Goal: Information Seeking & Learning: Find contact information

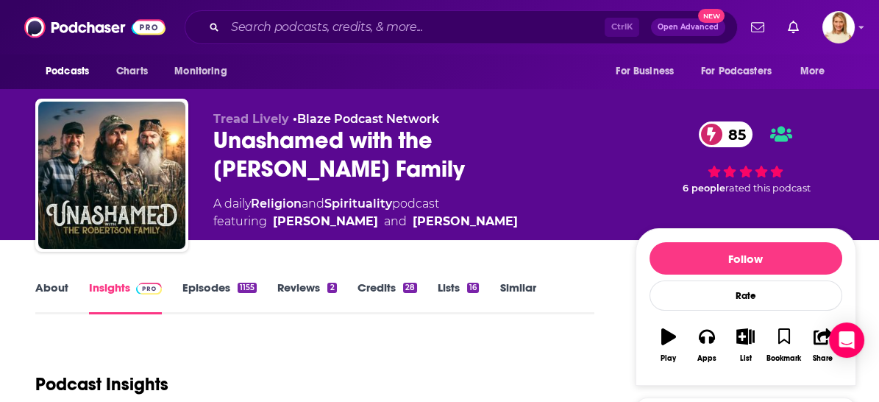
click at [49, 286] on link "About" at bounding box center [51, 297] width 33 height 34
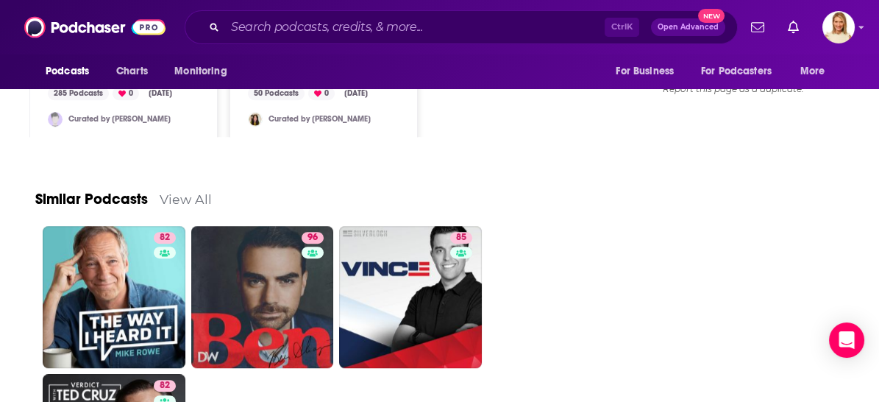
scroll to position [1389, 0]
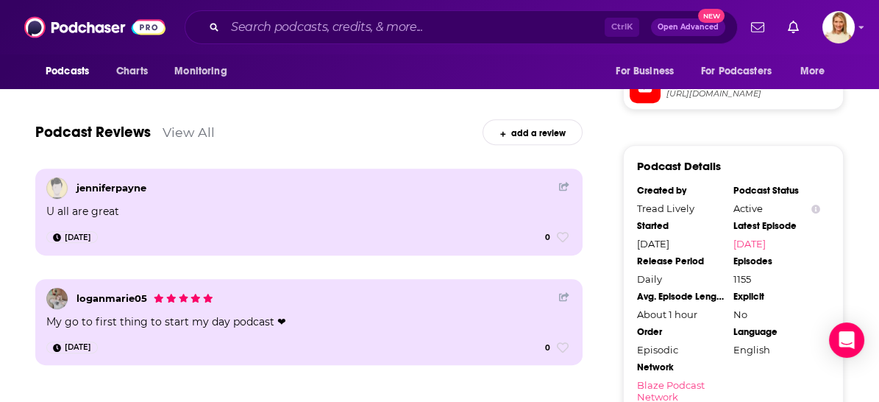
click at [681, 379] on link "Blaze Podcast Network" at bounding box center [680, 391] width 87 height 24
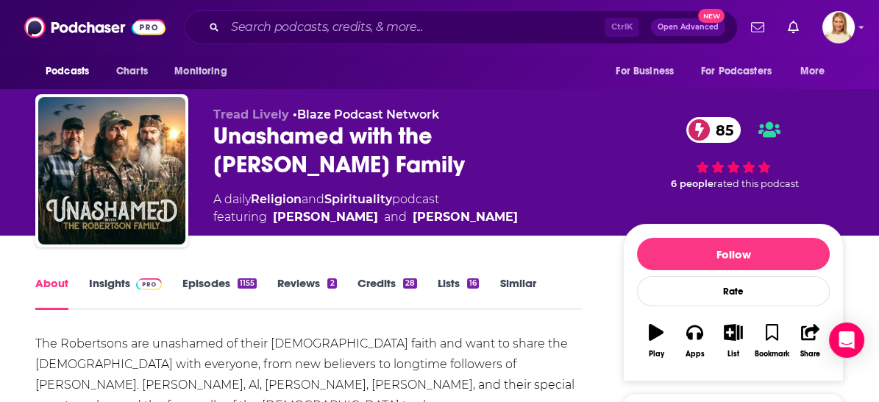
scroll to position [249, 0]
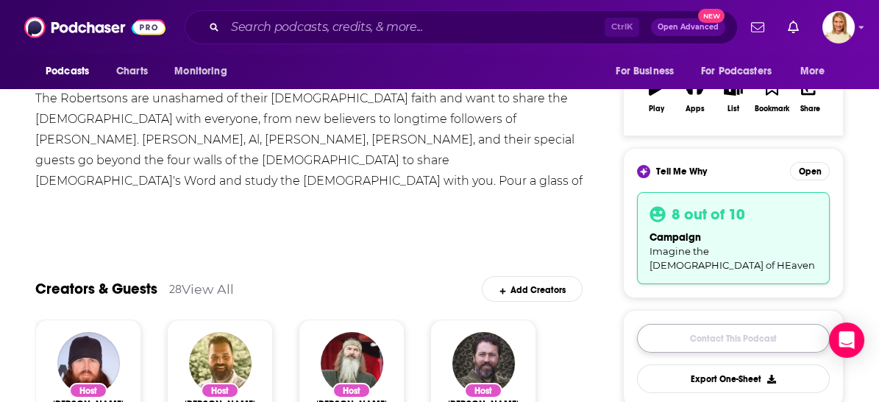
click at [773, 324] on link "Contact This Podcast" at bounding box center [733, 338] width 193 height 29
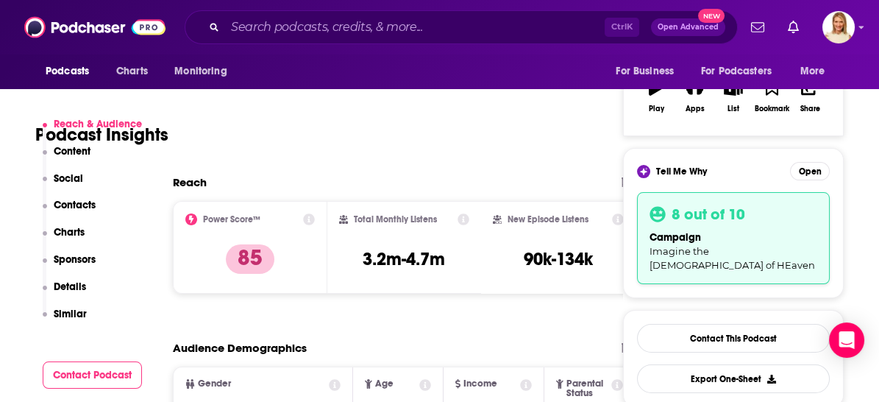
scroll to position [1450, 0]
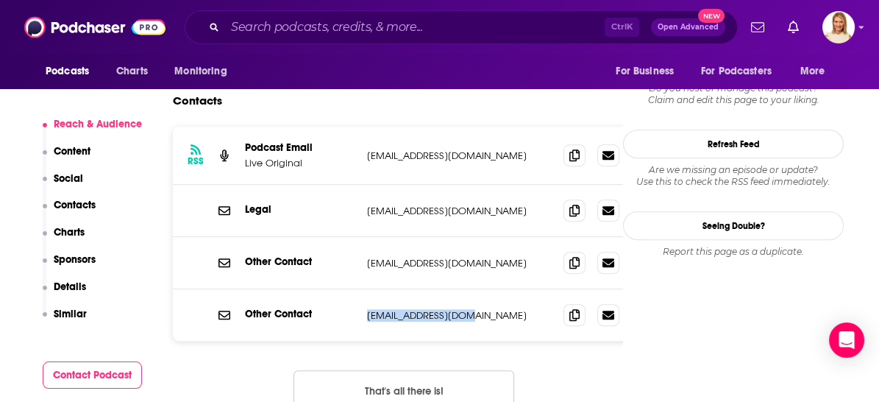
drag, startPoint x: 464, startPoint y: 227, endPoint x: 362, endPoint y: 221, distance: 102.4
click at [362, 289] on div "Other Contact [EMAIL_ADDRESS][DOMAIN_NAME] [EMAIL_ADDRESS][DOMAIN_NAME]" at bounding box center [404, 315] width 463 height 52
copy p "[EMAIL_ADDRESS][DOMAIN_NAME]"
drag, startPoint x: 466, startPoint y: 176, endPoint x: 365, endPoint y: 180, distance: 101.6
click at [365, 237] on div "Other Contact [EMAIL_ADDRESS][DOMAIN_NAME] [EMAIL_ADDRESS][DOMAIN_NAME]" at bounding box center [404, 263] width 463 height 52
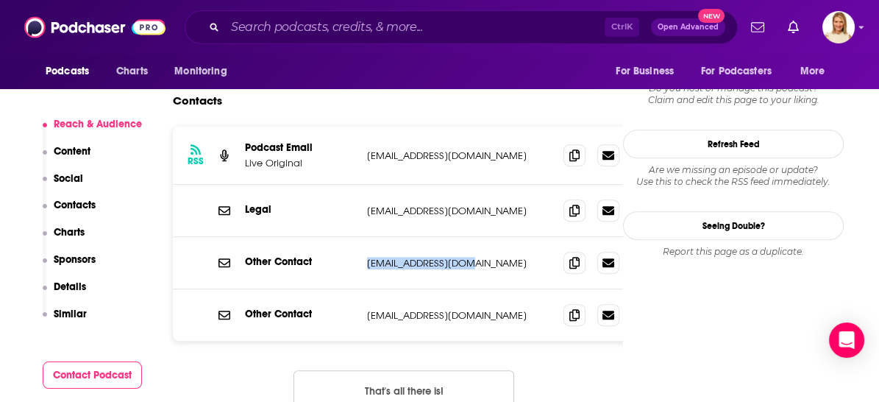
copy p "[EMAIL_ADDRESS][DOMAIN_NAME]"
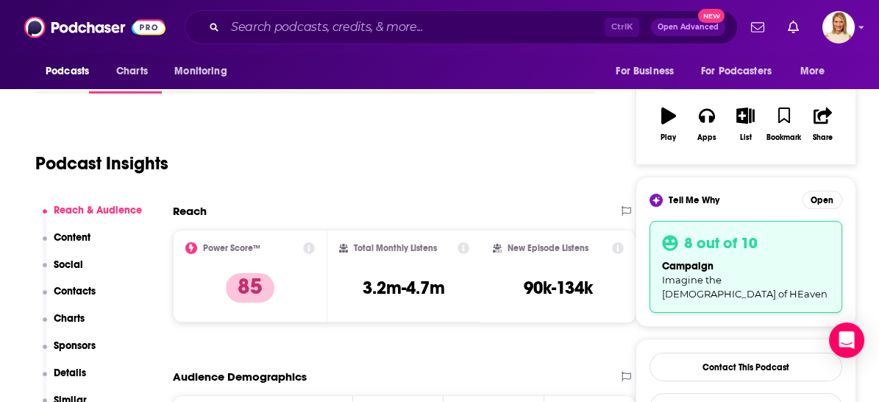
scroll to position [60, 0]
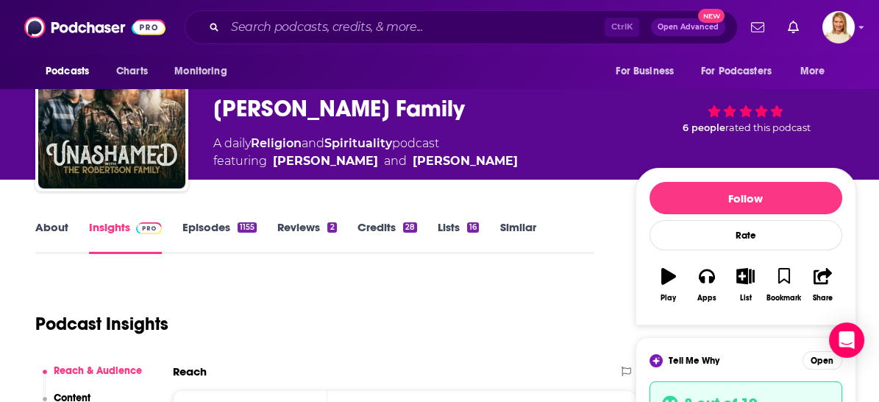
click at [65, 221] on link "About" at bounding box center [51, 237] width 33 height 34
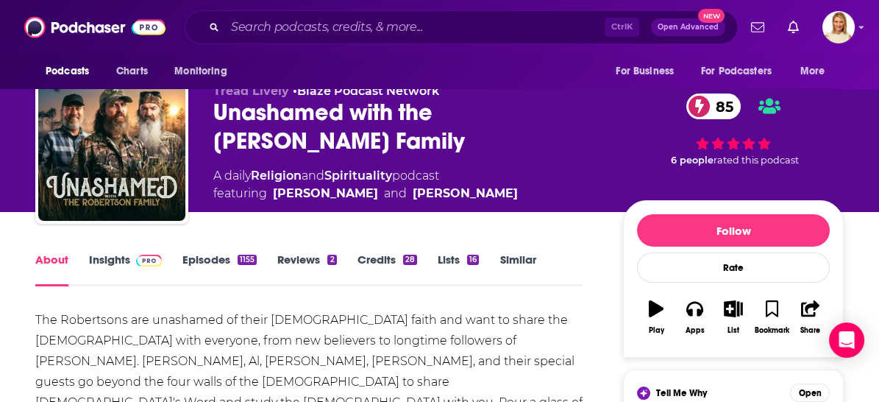
scroll to position [163, 0]
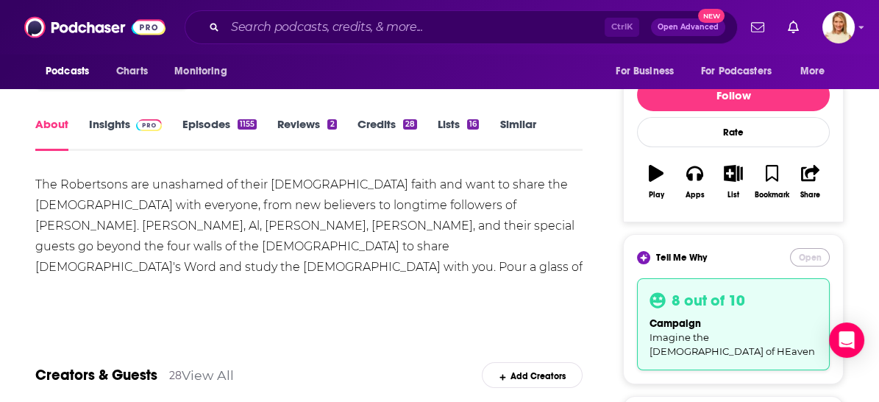
click at [801, 256] on button "Open" at bounding box center [810, 257] width 40 height 18
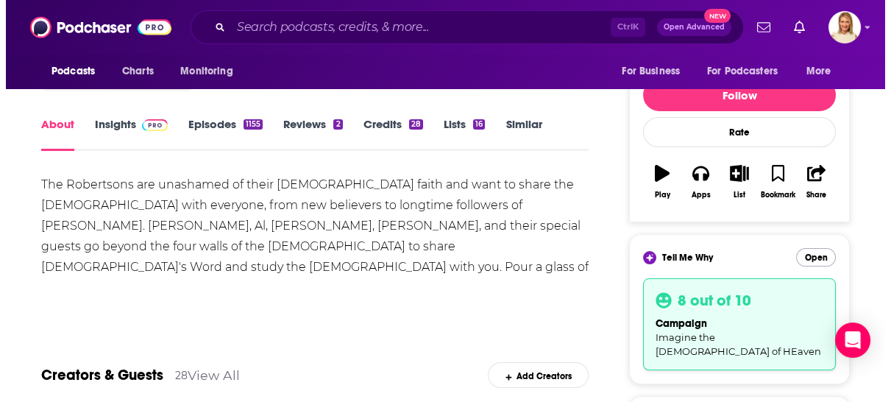
scroll to position [0, 0]
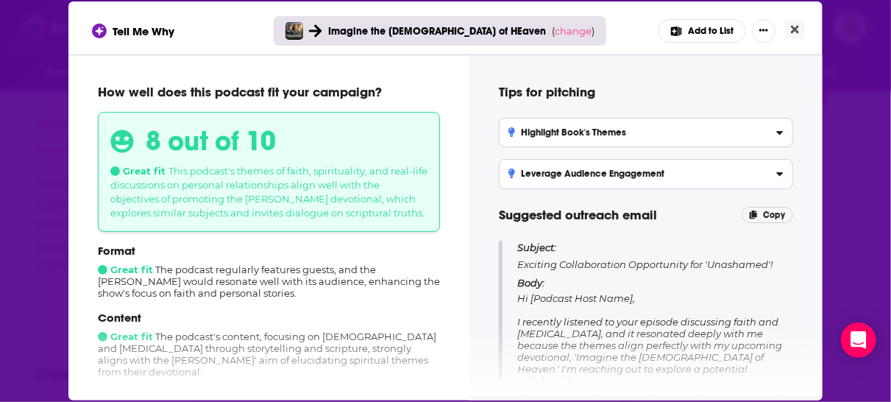
click at [777, 133] on icon "[object Object]" at bounding box center [779, 130] width 7 height 12
click at [0, 0] on input "Highlight Book's Themes Emphasize how the [PERSON_NAME]' devotional reflects si…" at bounding box center [0, 0] width 0 height 0
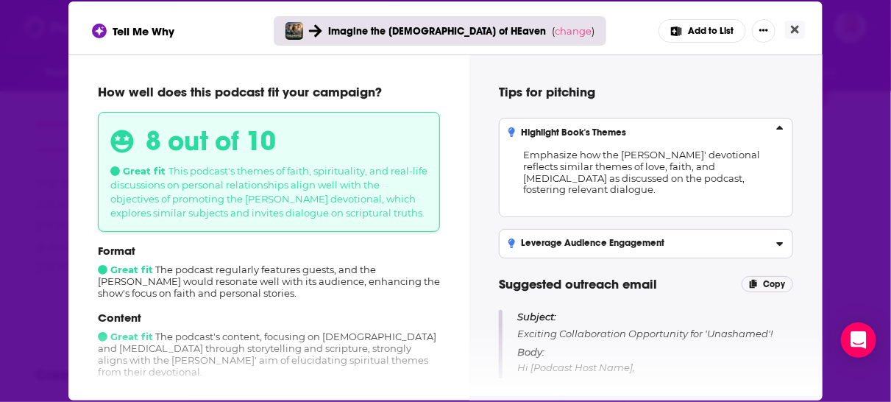
click at [776, 240] on icon "[object Object]" at bounding box center [779, 241] width 7 height 12
click at [0, 0] on input "Leverage Audience Engagement Propose interactive discussions or listener questi…" at bounding box center [0, 0] width 0 height 0
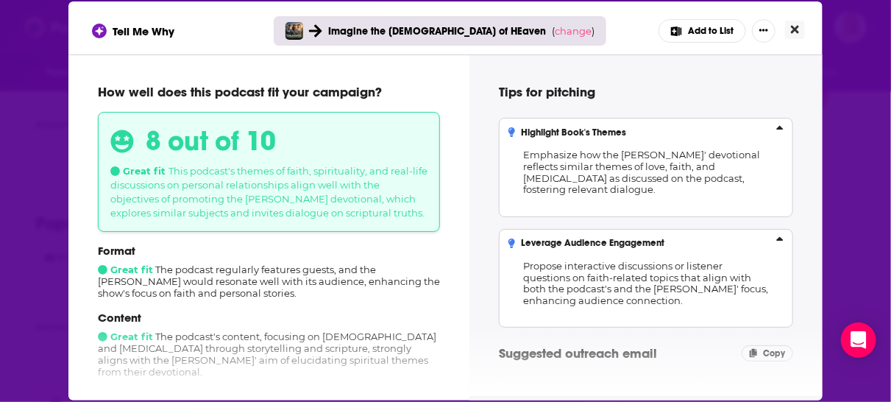
click at [795, 25] on icon "Close" at bounding box center [795, 30] width 8 height 12
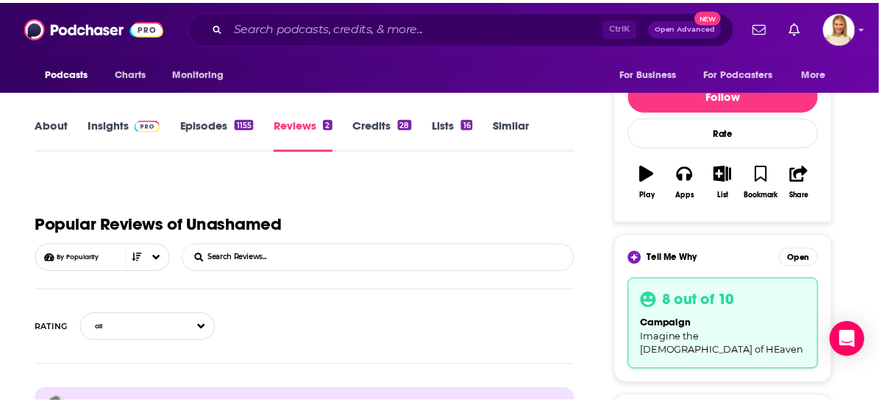
scroll to position [163, 0]
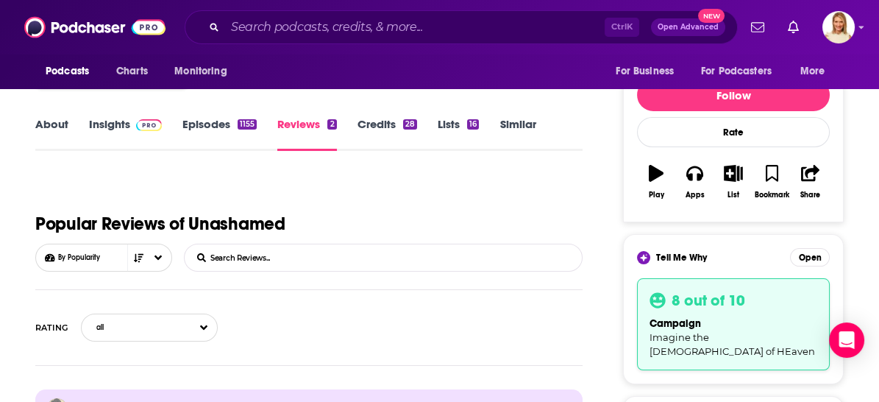
click at [388, 126] on link "Credits 28" at bounding box center [388, 134] width 60 height 34
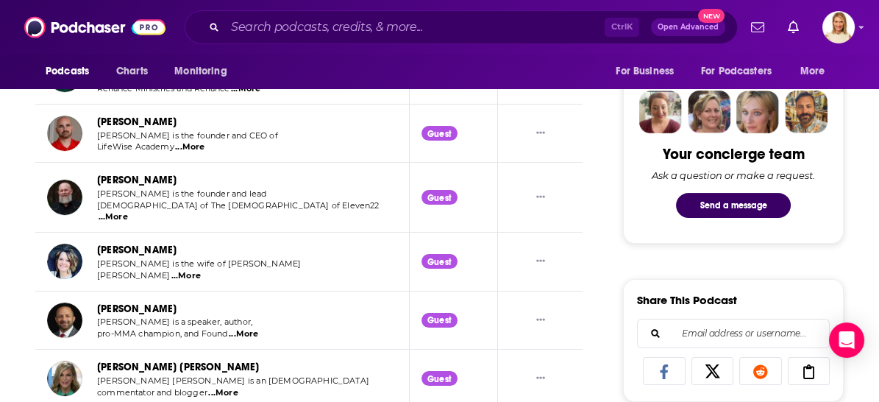
scroll to position [899, 0]
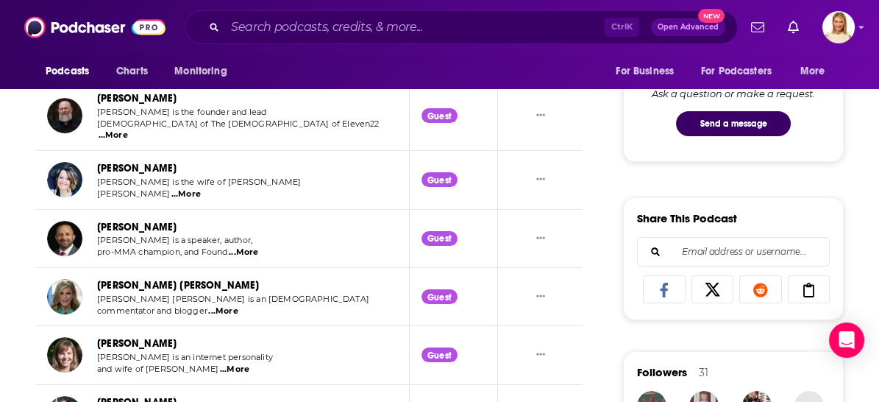
click at [251, 246] on span "...More" at bounding box center [243, 252] width 29 height 12
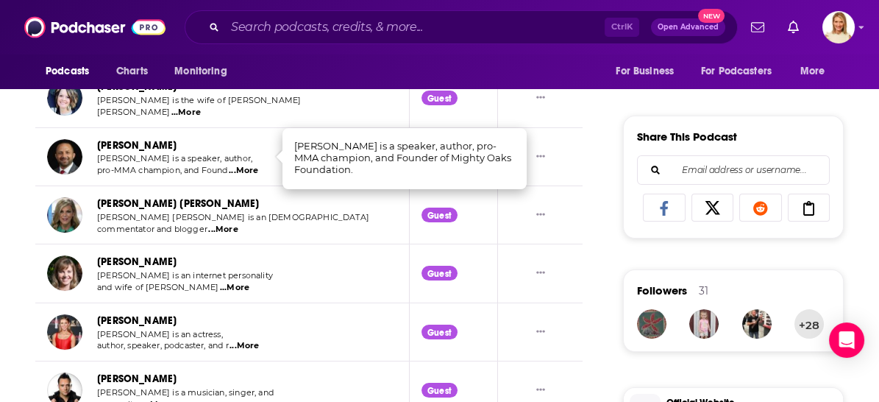
scroll to position [1062, 0]
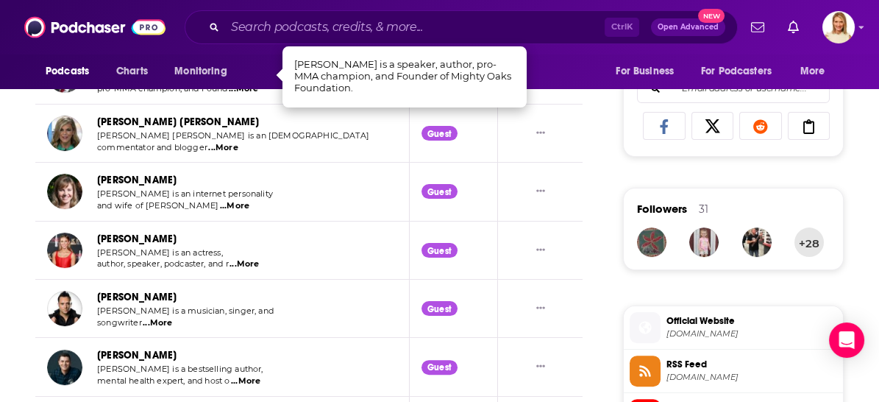
click at [166, 317] on span "...More" at bounding box center [157, 323] width 29 height 12
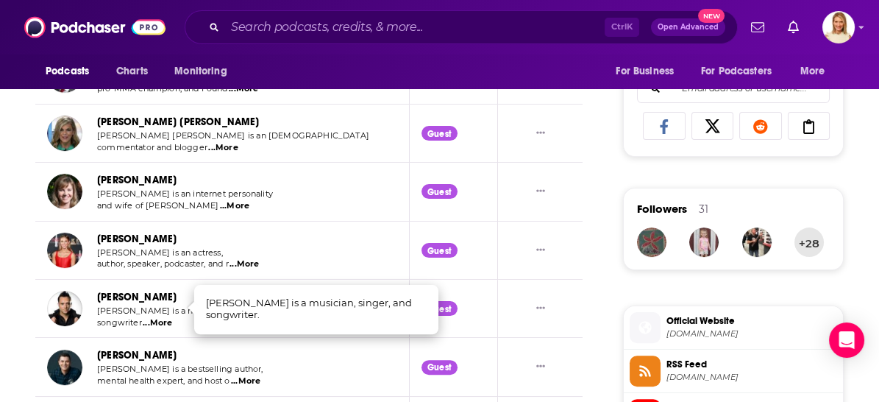
click at [262, 203] on td "[PERSON_NAME] [PERSON_NAME] is an internet personality and wife of [PERSON_NAME…" at bounding box center [222, 192] width 374 height 58
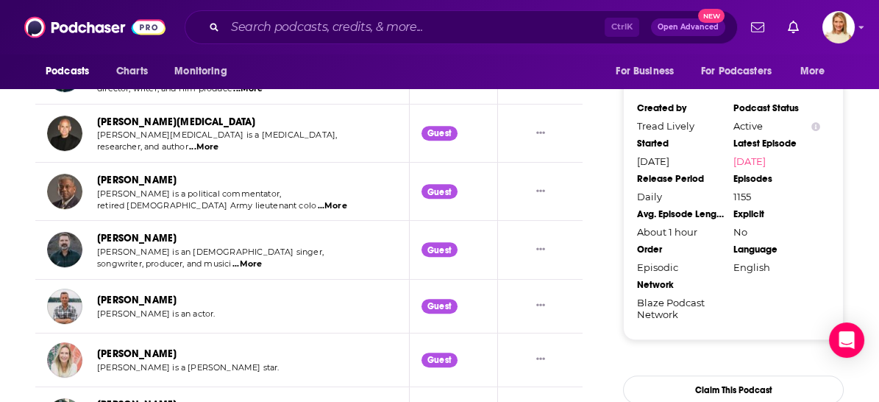
scroll to position [1635, 0]
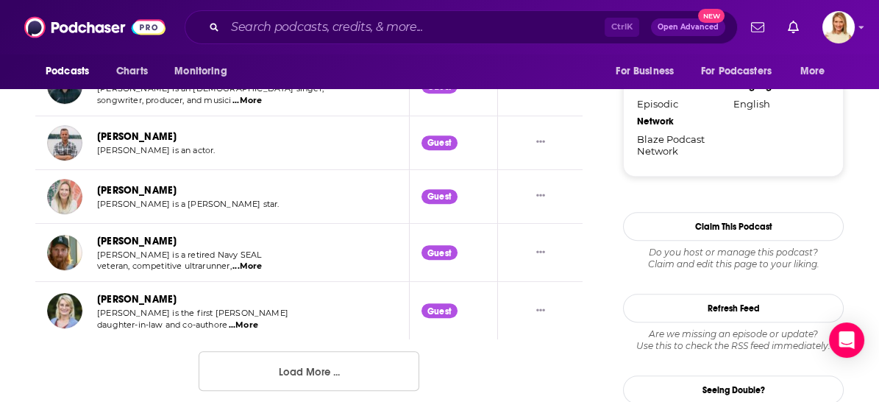
click at [316, 358] on button "Load More ..." at bounding box center [309, 371] width 221 height 40
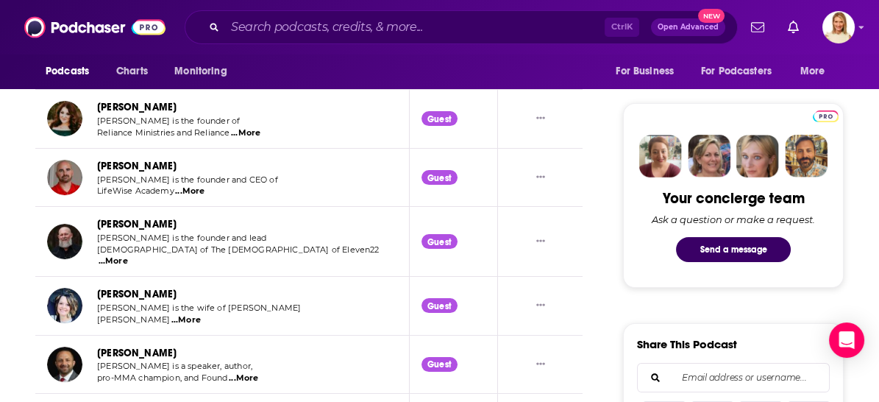
scroll to position [201, 0]
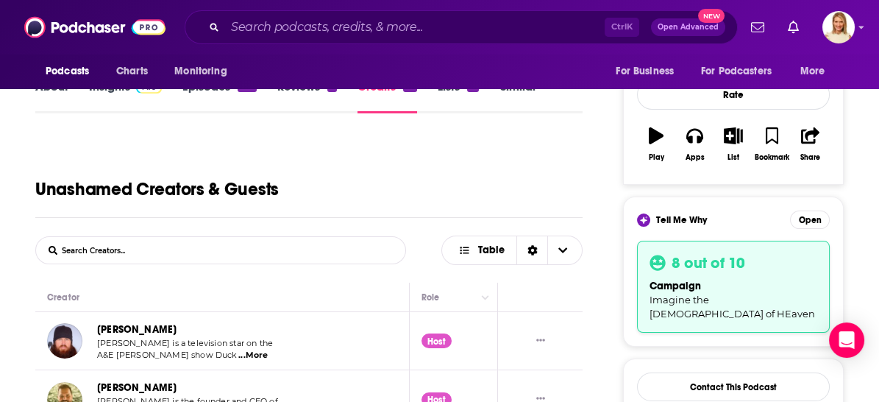
click at [260, 260] on form "List Search Input Search Creators..." at bounding box center [220, 250] width 371 height 28
click at [116, 250] on input "List Search Input" at bounding box center [113, 250] width 154 height 26
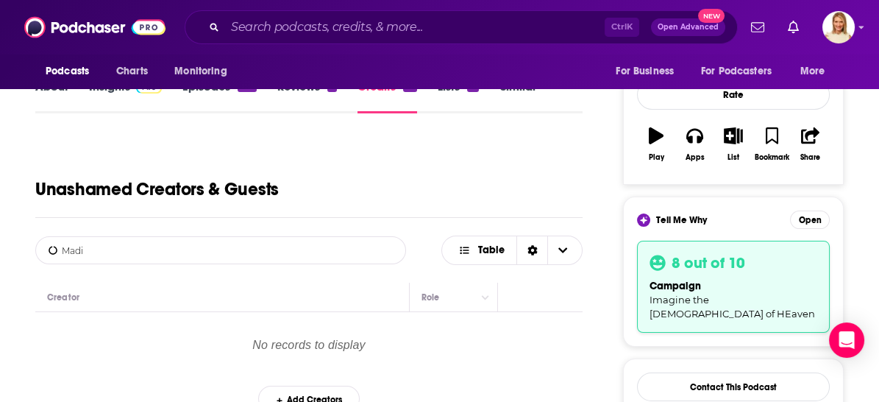
type input "Madi"
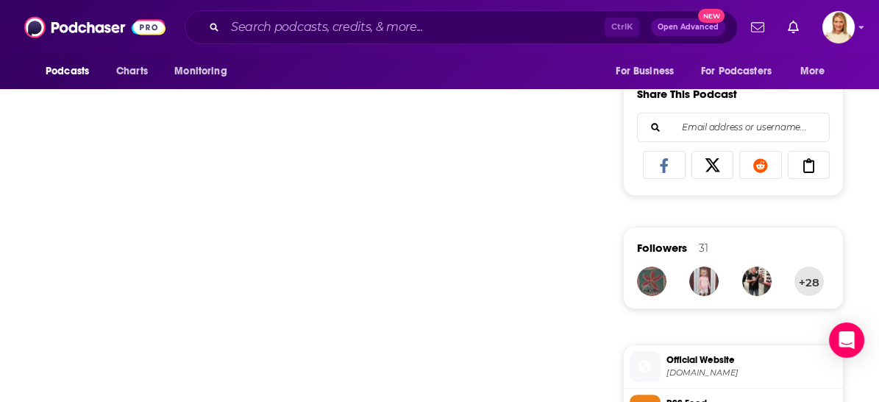
scroll to position [0, 0]
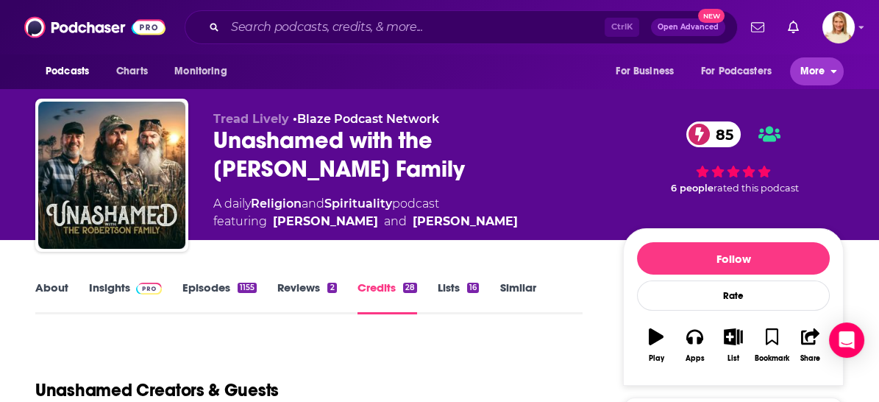
click at [801, 72] on span "More" at bounding box center [812, 71] width 25 height 21
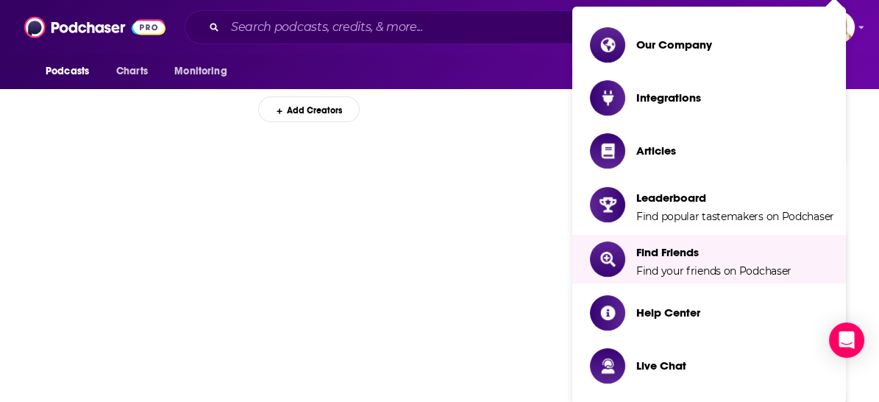
scroll to position [408, 0]
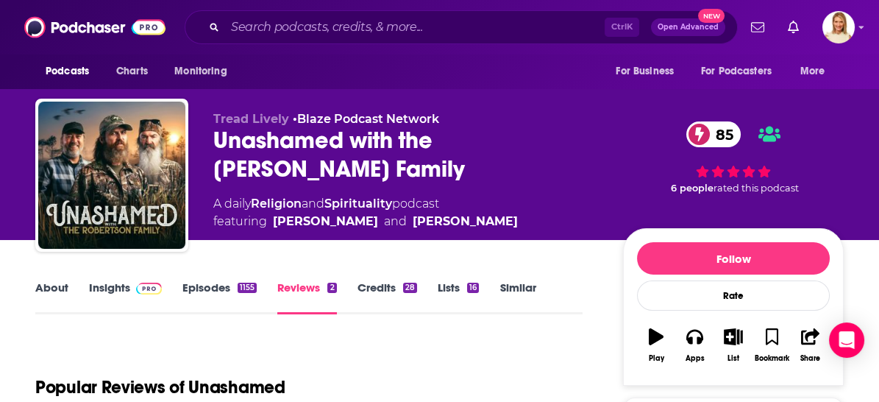
scroll to position [163, 0]
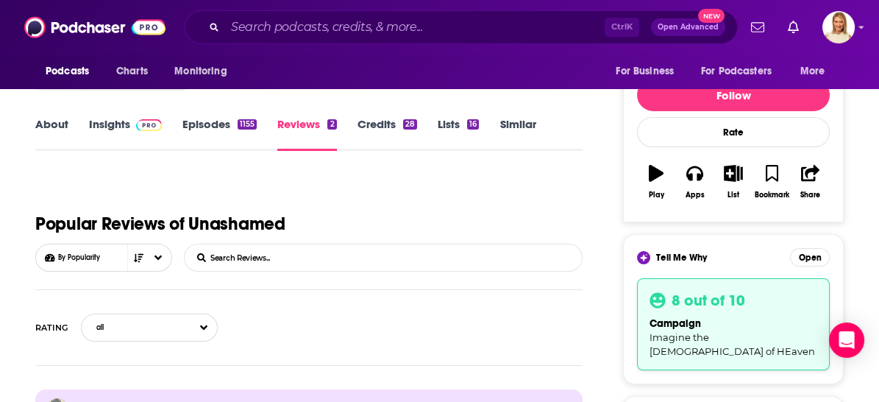
click at [450, 124] on link "Lists 16" at bounding box center [458, 134] width 41 height 34
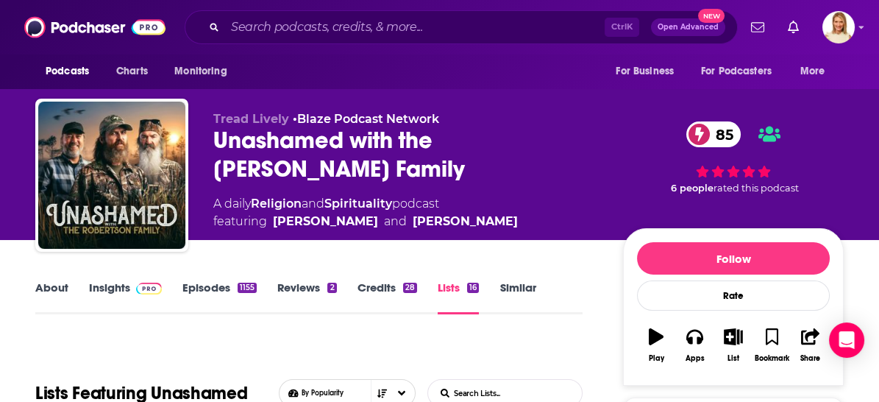
click at [397, 284] on link "Credits 28" at bounding box center [388, 297] width 60 height 34
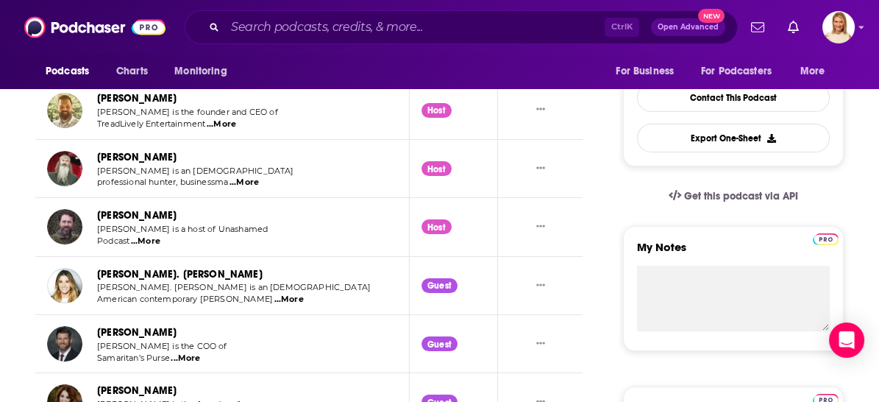
scroll to position [572, 0]
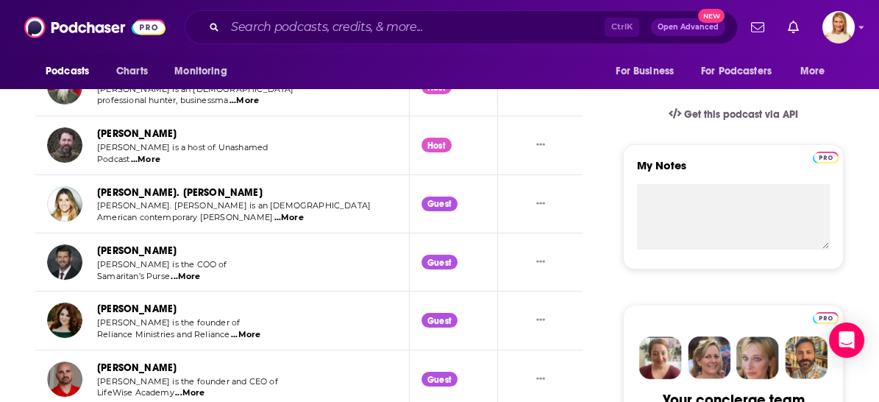
click at [274, 213] on span "...More" at bounding box center [288, 218] width 29 height 12
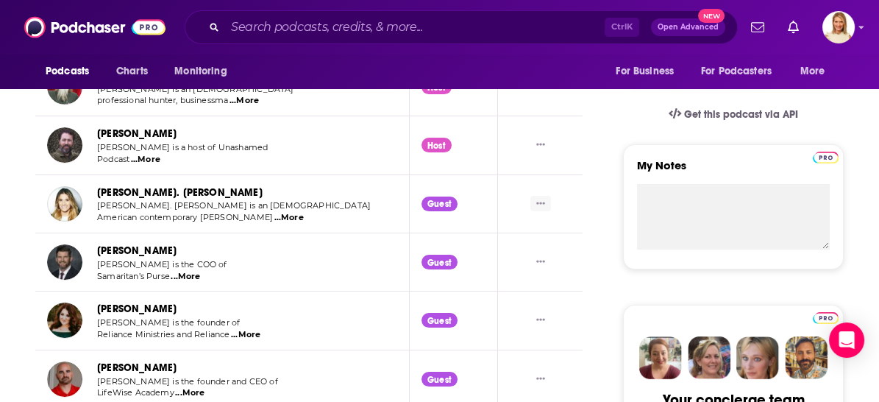
click at [540, 202] on icon "Show More Button" at bounding box center [540, 203] width 9 height 2
click at [168, 190] on link "[PERSON_NAME]. [PERSON_NAME]" at bounding box center [180, 192] width 166 height 13
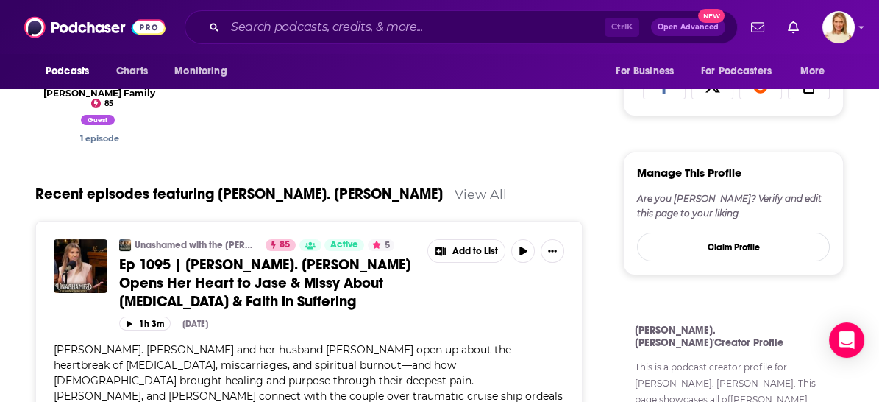
scroll to position [653, 0]
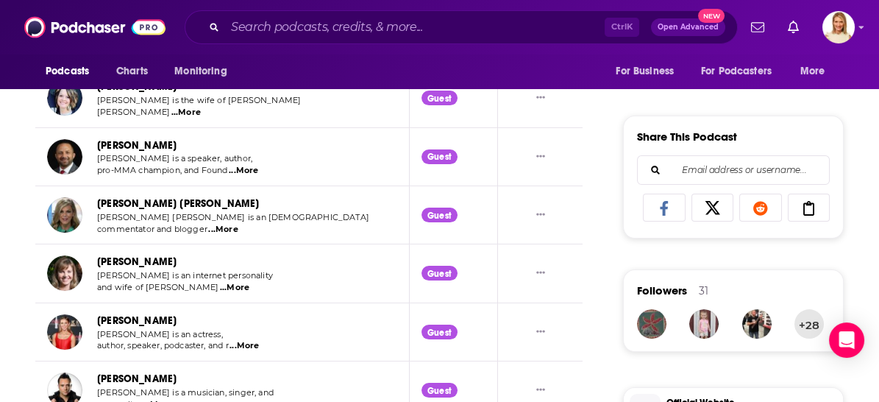
scroll to position [1144, 0]
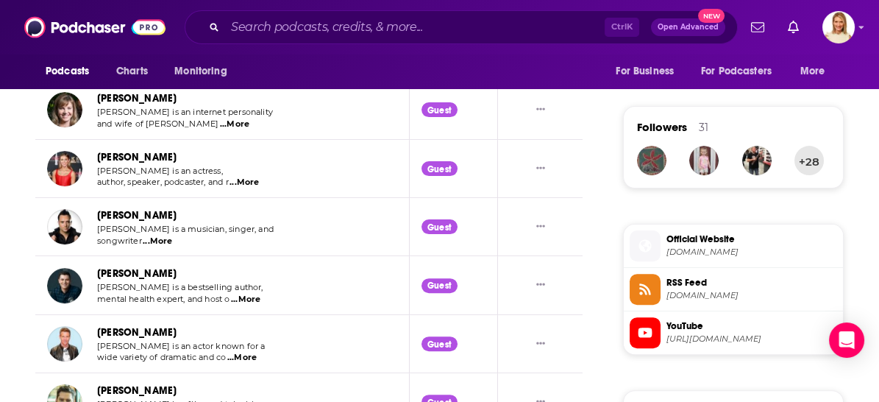
click at [156, 235] on span "...More" at bounding box center [157, 241] width 29 height 12
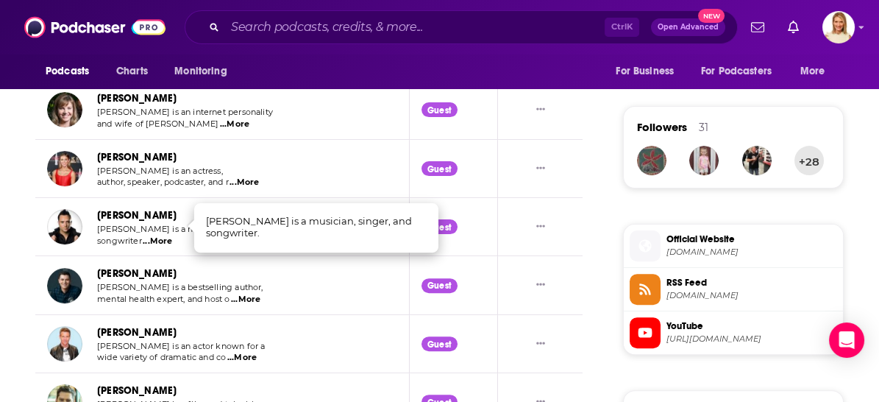
click at [150, 209] on link "[PERSON_NAME]" at bounding box center [136, 215] width 79 height 13
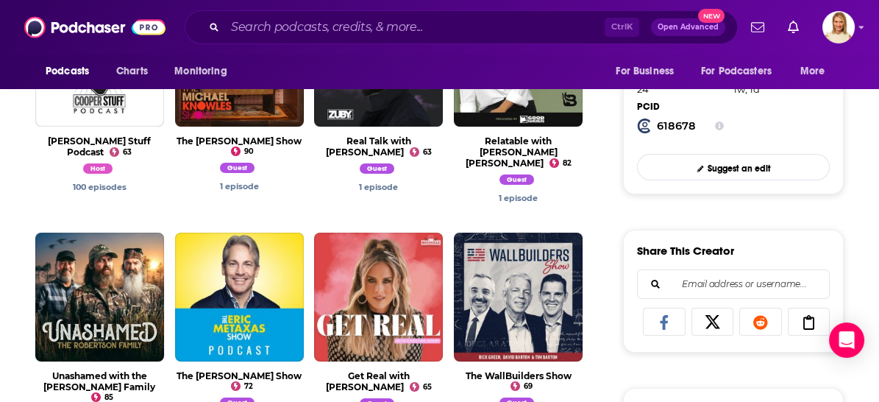
scroll to position [736, 0]
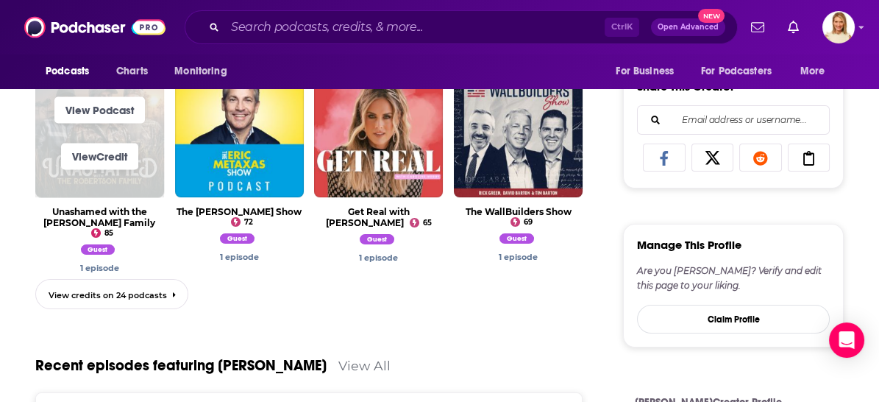
click at [141, 175] on span "View Credit" at bounding box center [99, 156] width 129 height 47
click at [132, 106] on link "View Podcast" at bounding box center [99, 109] width 90 height 26
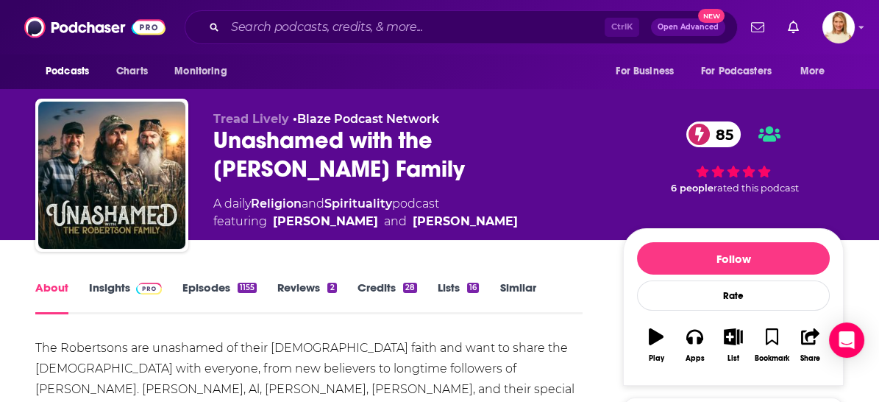
click at [228, 286] on link "Episodes 1155" at bounding box center [219, 297] width 74 height 34
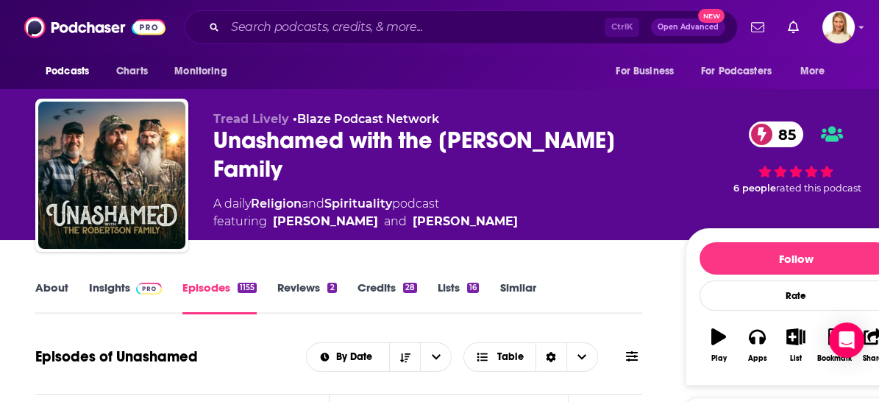
scroll to position [163, 0]
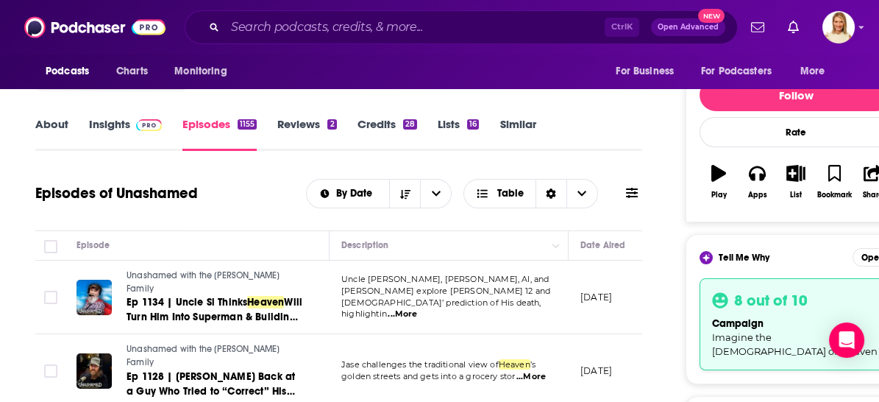
click at [626, 196] on icon at bounding box center [632, 193] width 12 height 12
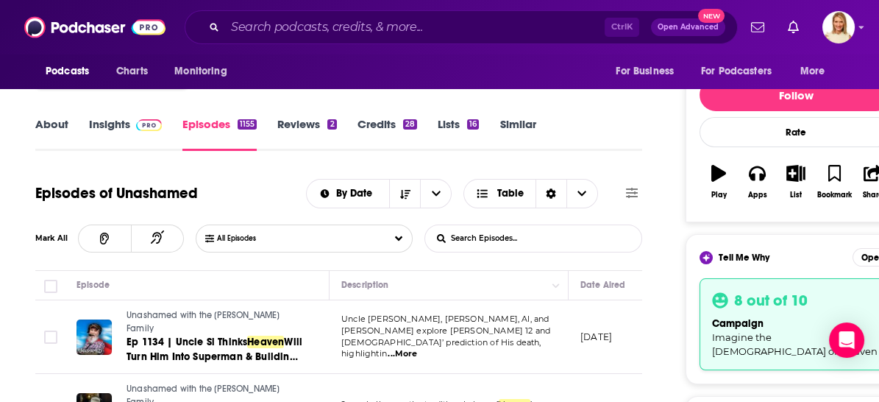
click at [631, 190] on icon at bounding box center [632, 193] width 12 height 12
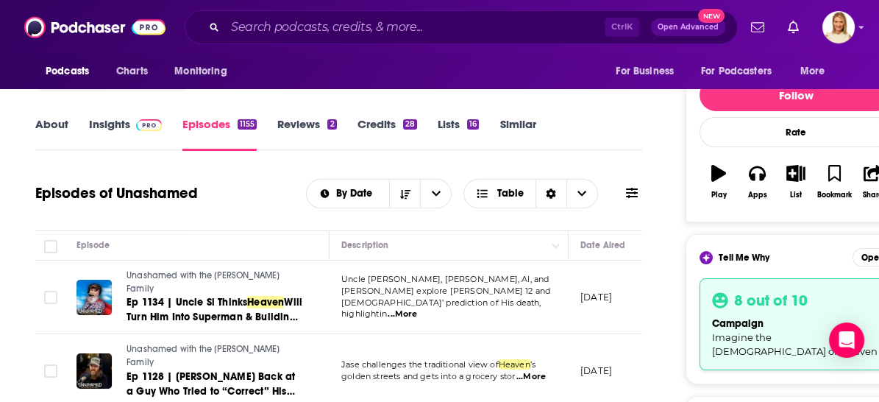
click at [631, 190] on icon at bounding box center [632, 193] width 12 height 12
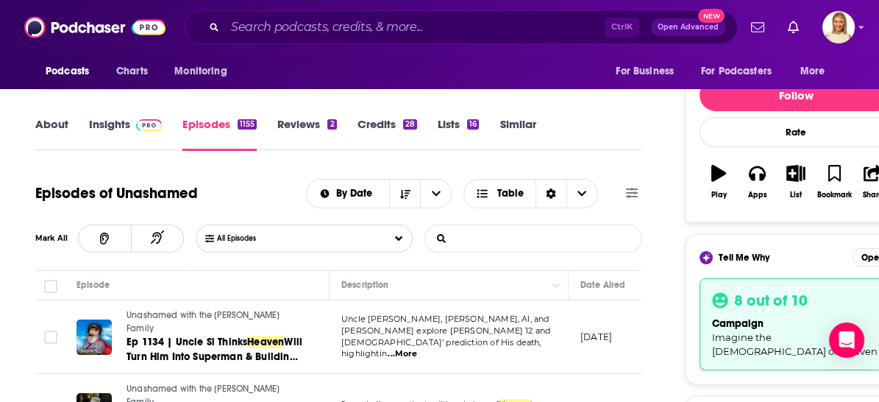
click at [505, 240] on input "List Search Input" at bounding box center [502, 238] width 154 height 26
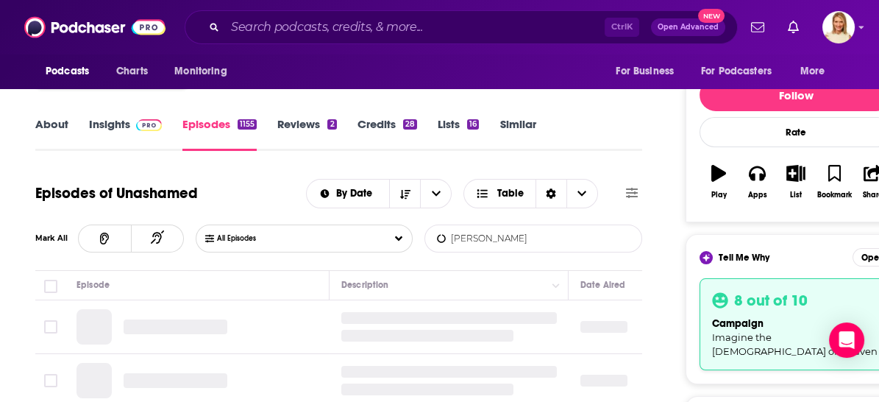
type input "[PERSON_NAME]"
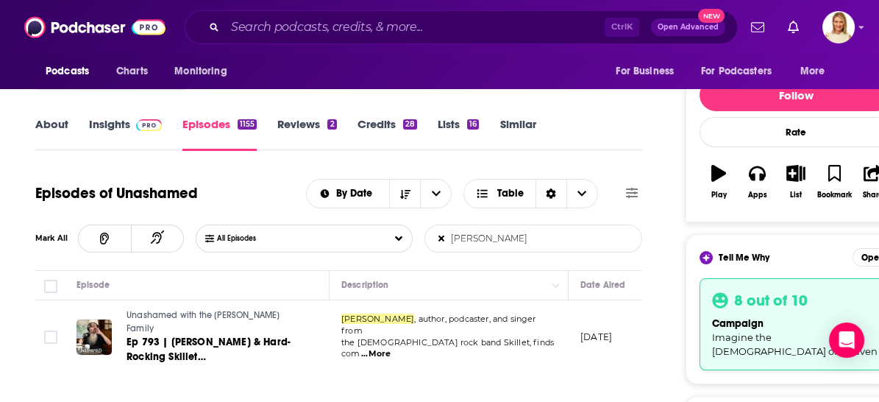
click at [391, 348] on span "...More" at bounding box center [375, 354] width 29 height 12
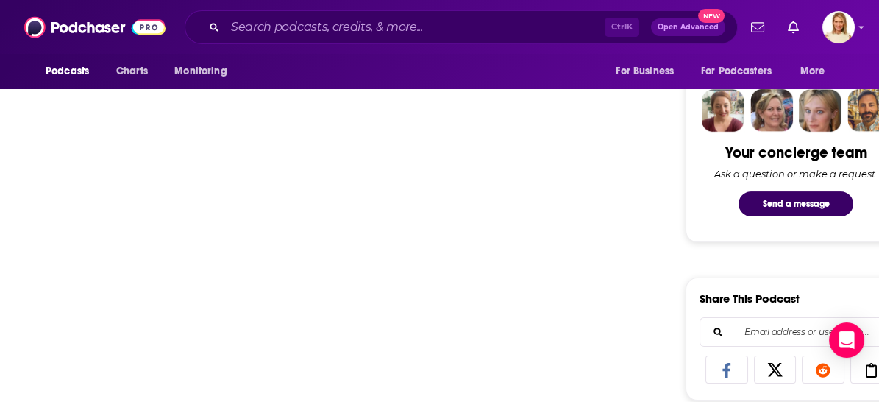
scroll to position [736, 0]
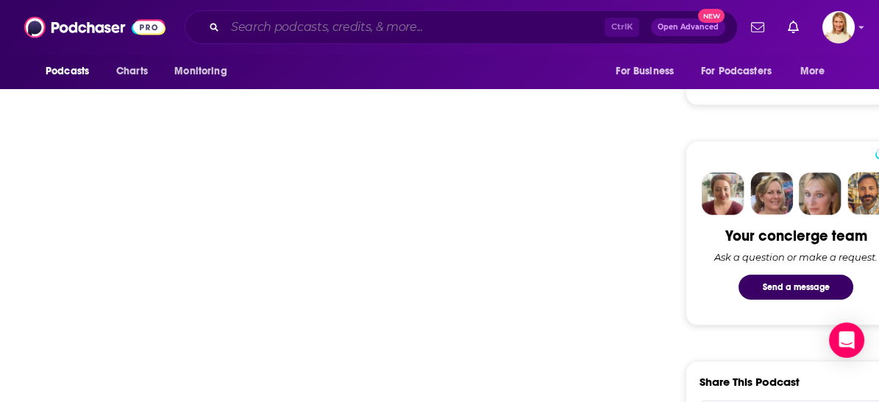
click at [333, 29] on input "Search podcasts, credits, & more..." at bounding box center [415, 27] width 380 height 24
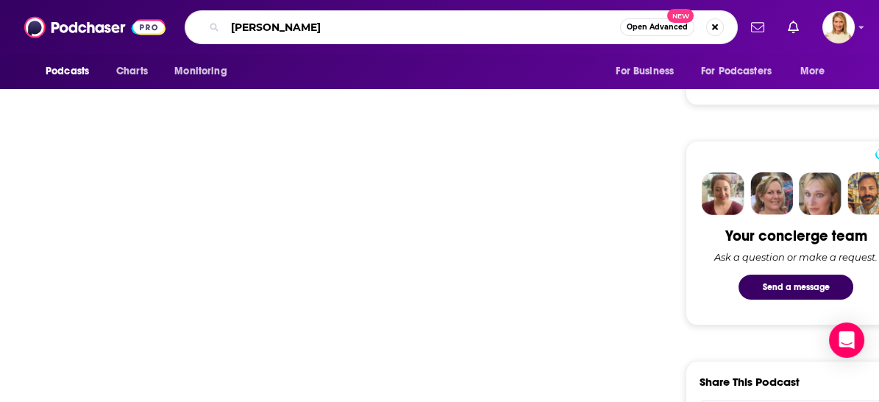
type input "[PERSON_NAME]"
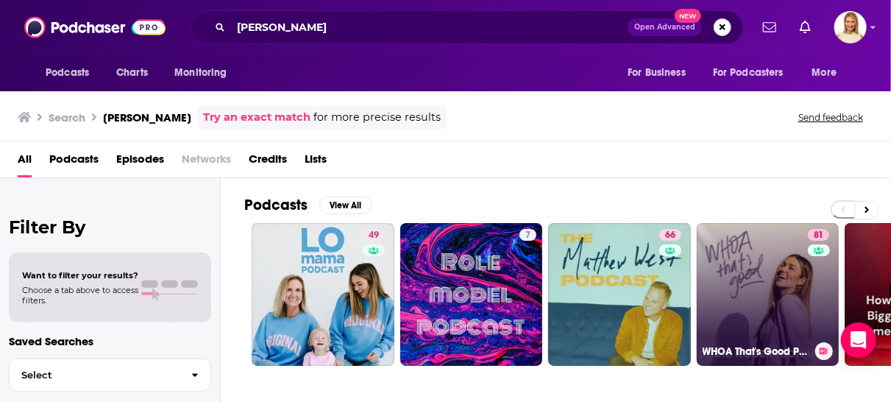
click at [787, 291] on link "81 WHOA That's Good Podcast" at bounding box center [768, 294] width 143 height 143
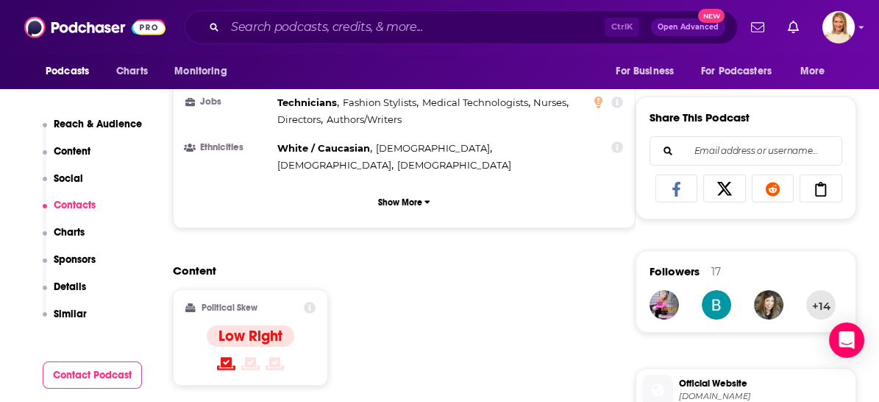
scroll to position [981, 0]
